Goal: Task Accomplishment & Management: Manage account settings

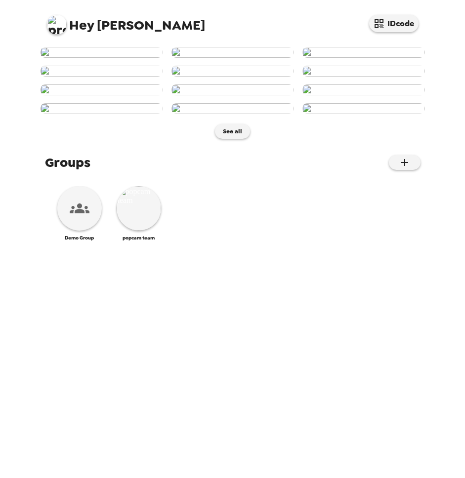
click at [59, 22] on img at bounding box center [57, 25] width 20 height 20
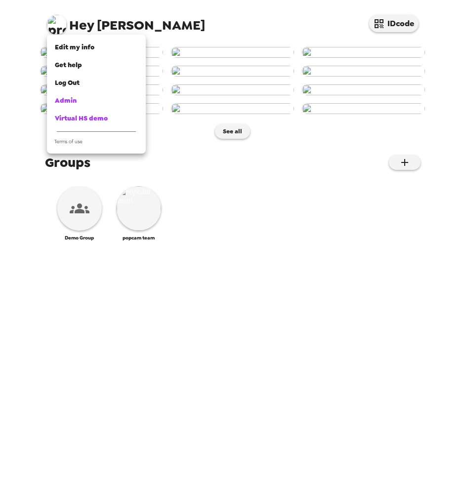
click at [30, 47] on div at bounding box center [232, 239] width 465 height 478
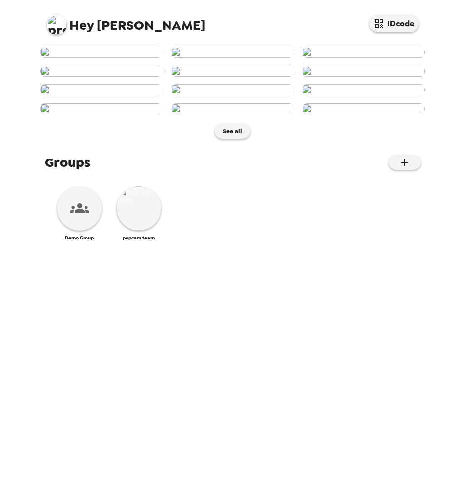
scroll to position [356, 0]
click at [138, 231] on img at bounding box center [139, 208] width 44 height 44
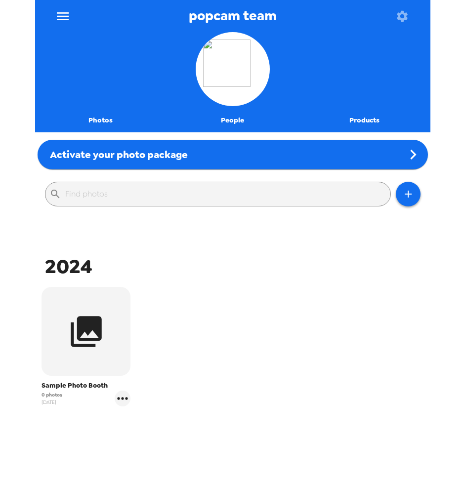
click at [407, 11] on icon "button" at bounding box center [402, 16] width 14 height 14
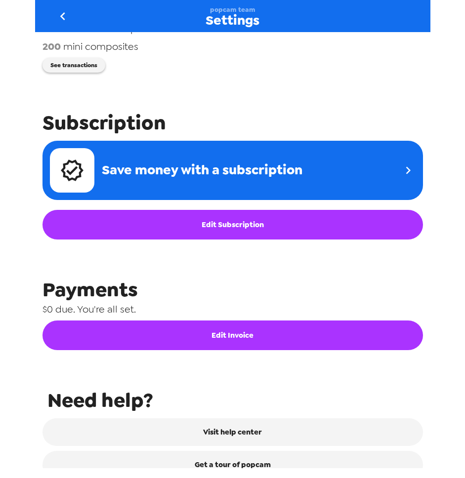
scroll to position [361, 0]
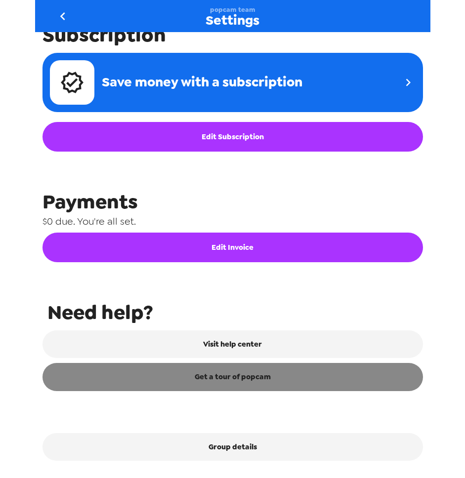
click at [243, 371] on link "Get a tour of popcam" at bounding box center [232, 377] width 380 height 28
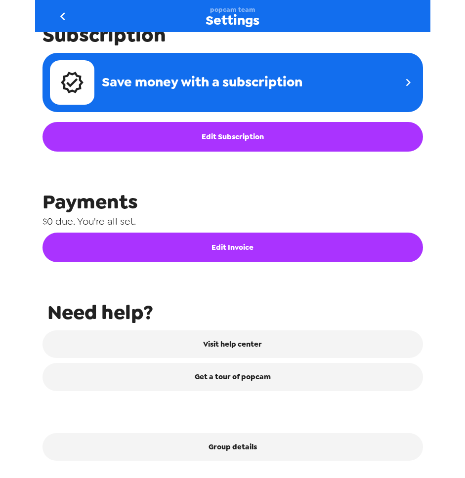
scroll to position [0, 0]
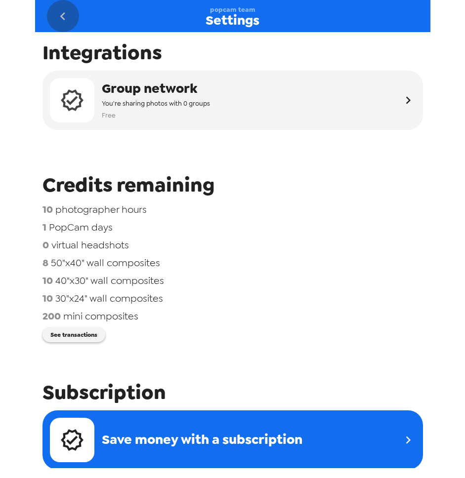
click at [61, 13] on icon "go back" at bounding box center [63, 16] width 16 height 16
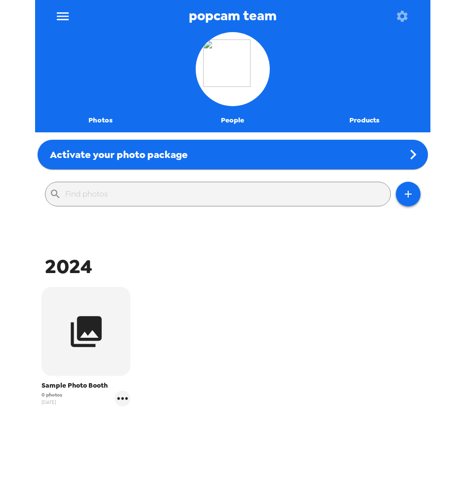
click at [61, 13] on icon "menu" at bounding box center [63, 16] width 16 height 16
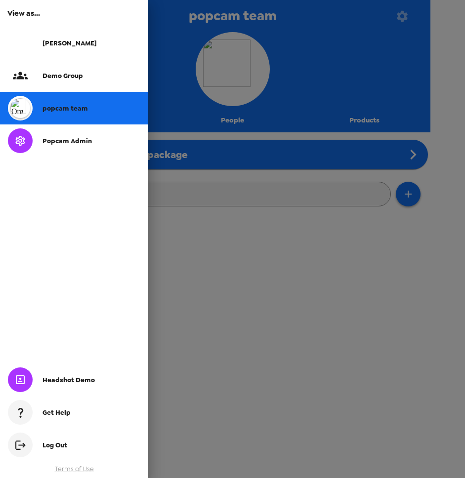
click at [60, 441] on span "Log Out" at bounding box center [54, 445] width 25 height 8
